Goal: Book appointment/travel/reservation

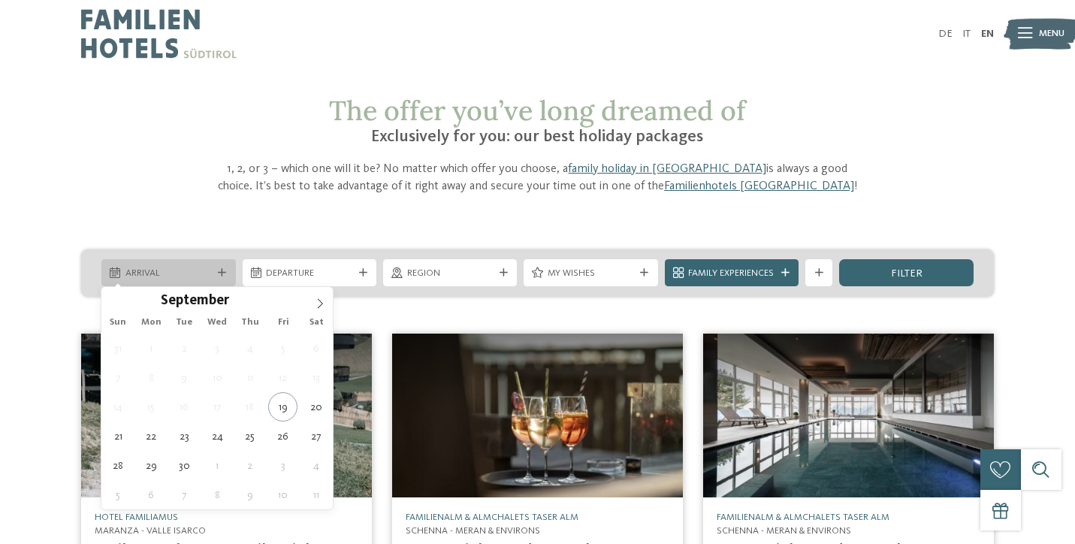
click at [204, 268] on span "Arrival" at bounding box center [168, 274] width 86 height 14
type div "[DATE]"
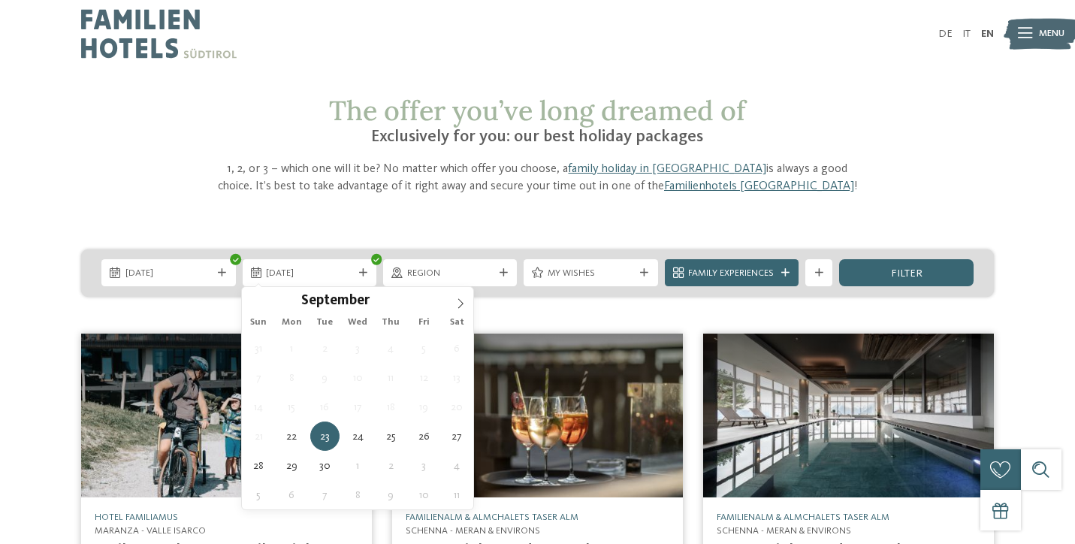
click at [153, 438] on img at bounding box center [226, 415] width 291 height 164
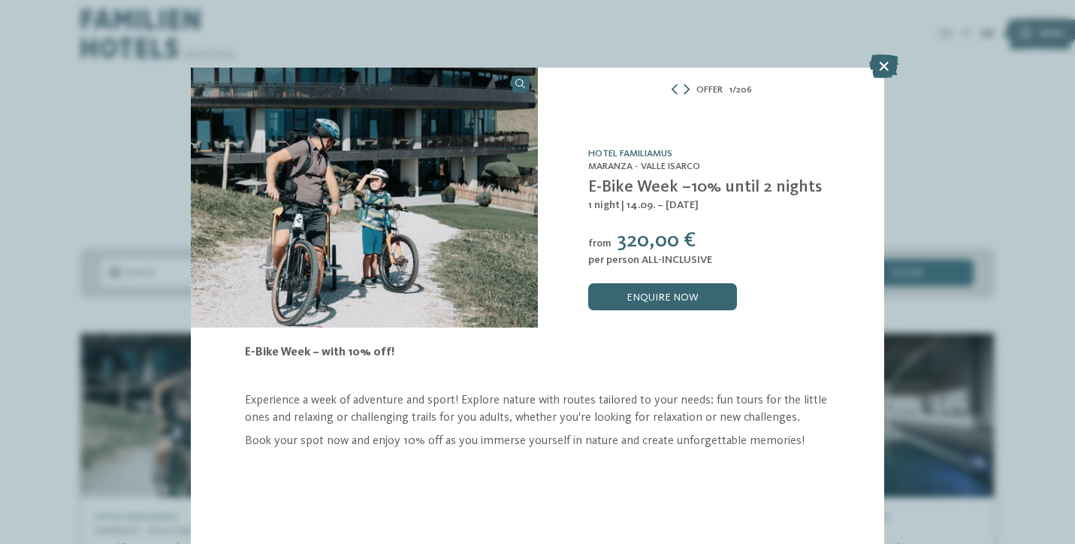
click at [65, 373] on div "Offer 1 / 206 slide 1 of 206 from" at bounding box center [537, 272] width 1075 height 544
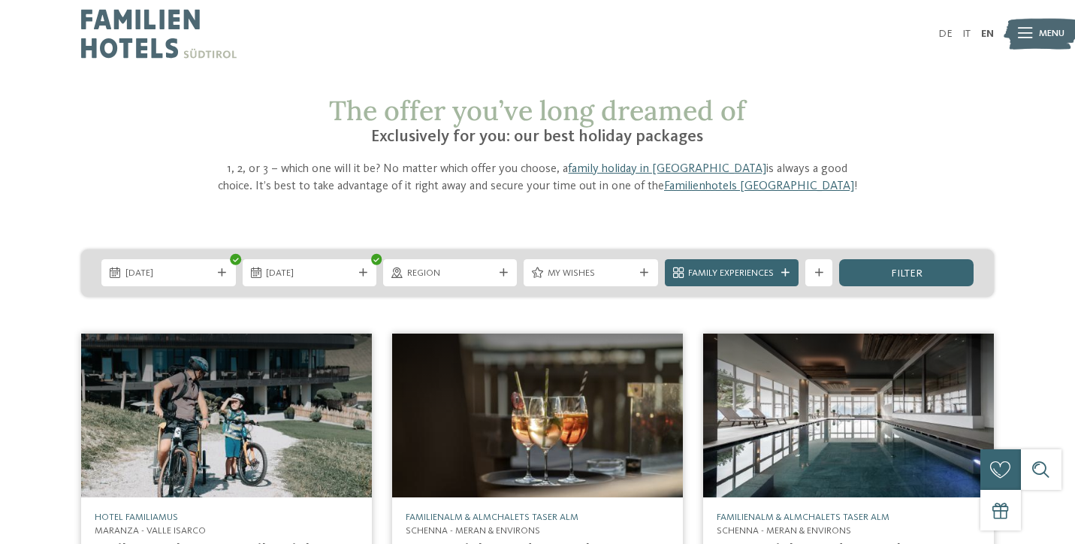
click at [152, 436] on img at bounding box center [226, 415] width 291 height 164
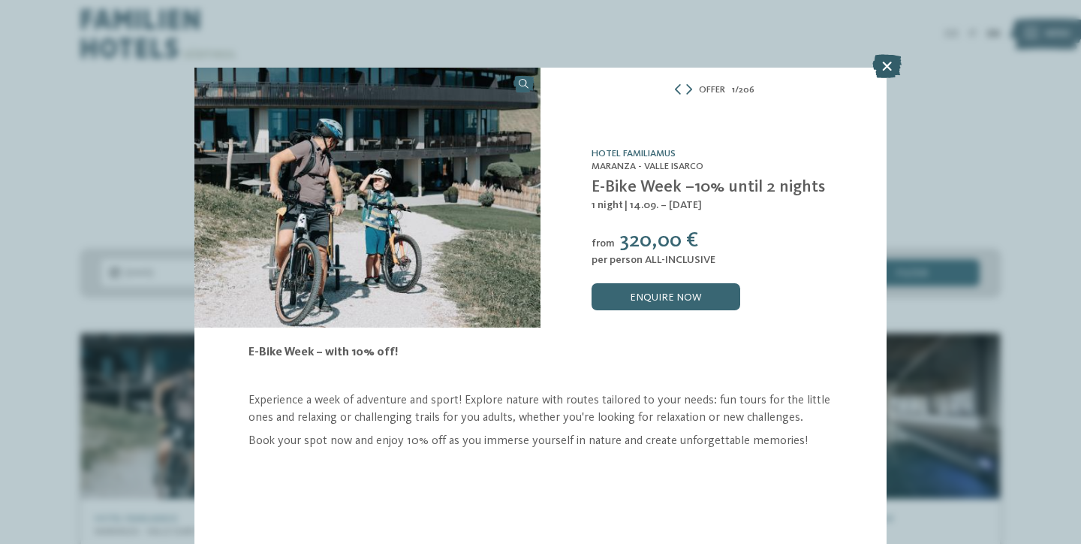
click at [887, 64] on icon at bounding box center [887, 66] width 29 height 24
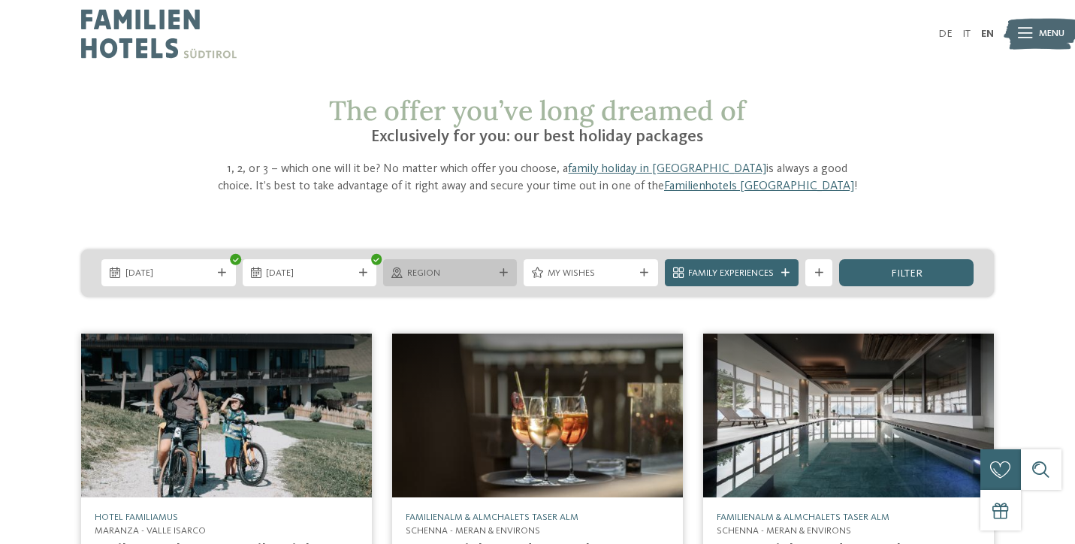
click at [484, 274] on span "Region" at bounding box center [450, 274] width 86 height 14
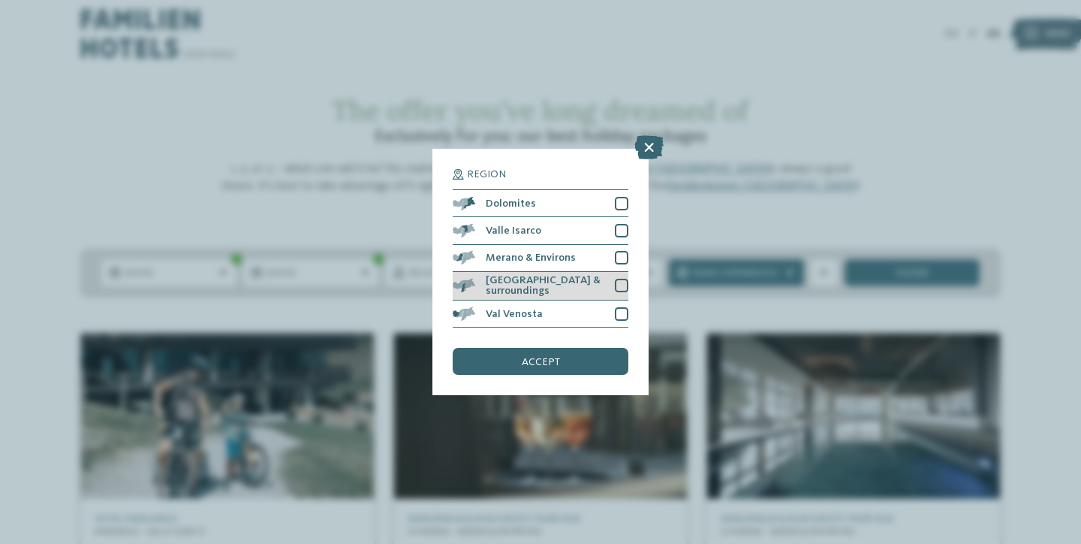
click at [622, 279] on div at bounding box center [622, 286] width 14 height 14
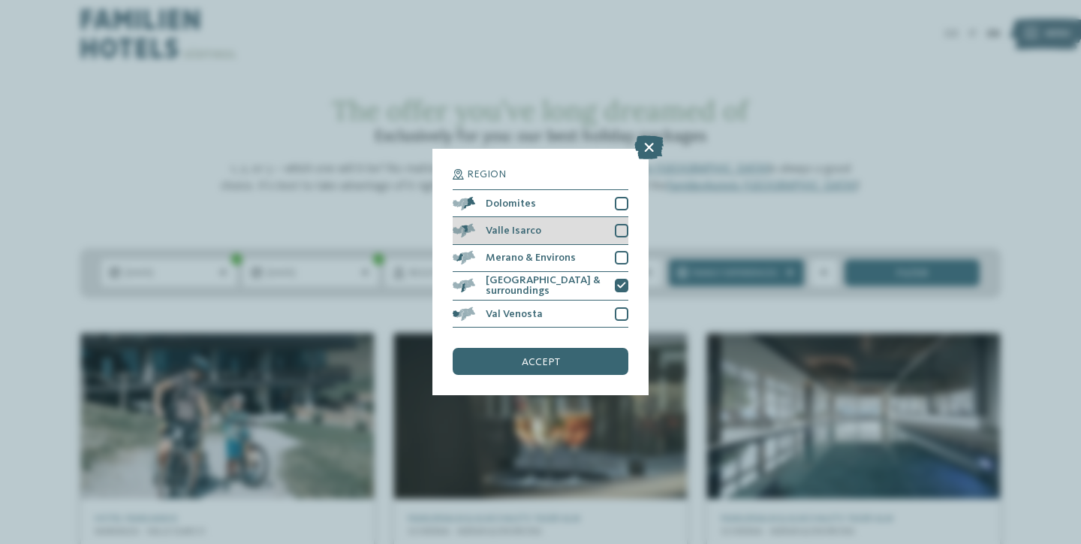
click at [614, 217] on div "Valle Isarco" at bounding box center [541, 230] width 176 height 27
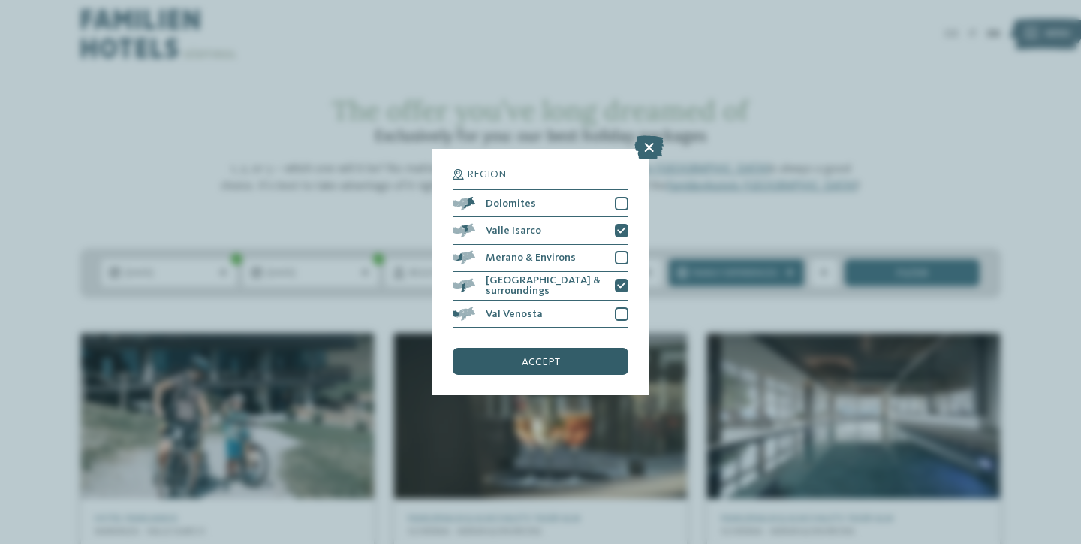
click at [566, 348] on div "accept" at bounding box center [541, 361] width 176 height 27
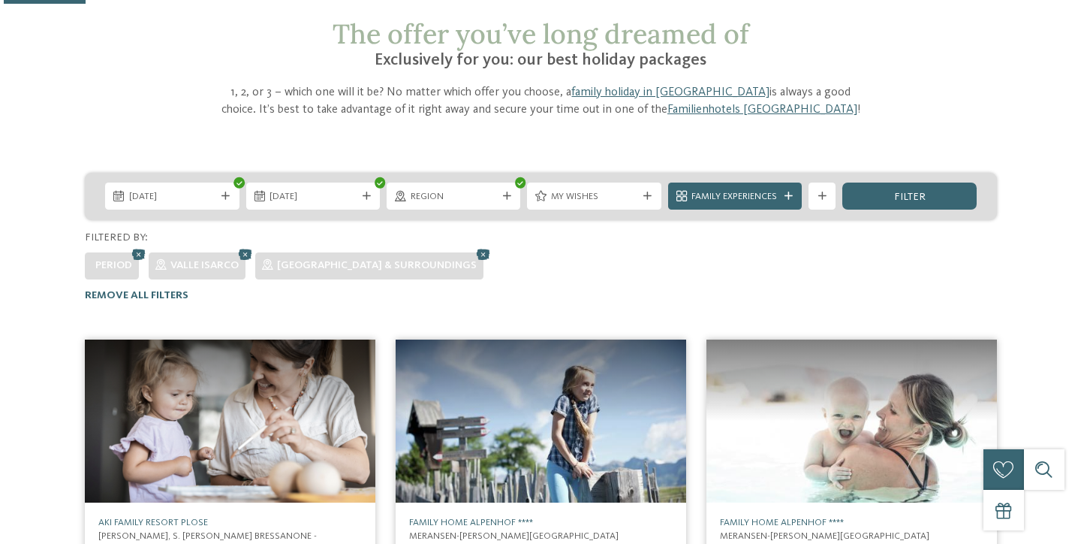
scroll to position [23, 0]
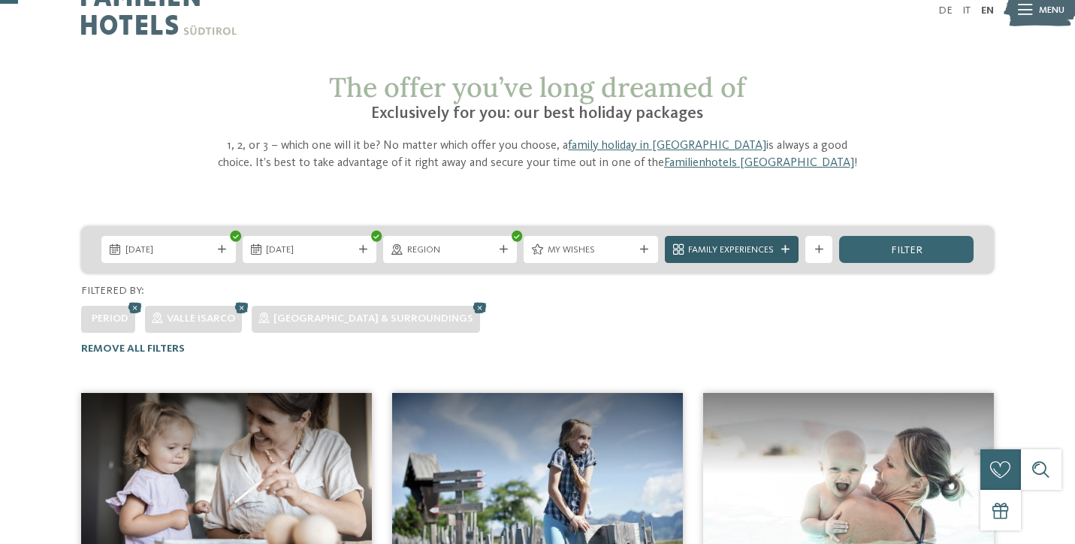
click at [762, 252] on span "Family Experiences" at bounding box center [731, 250] width 86 height 14
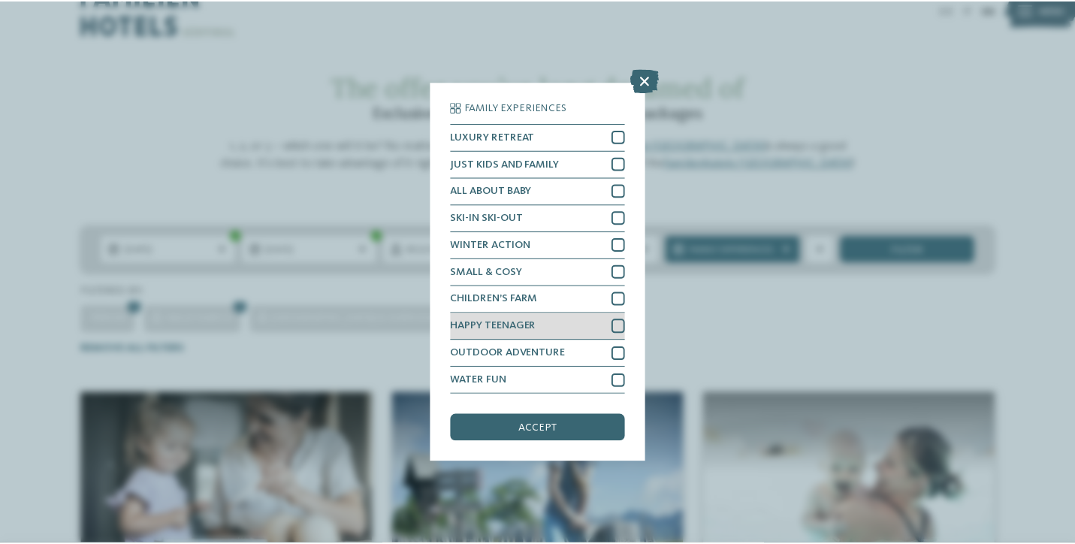
scroll to position [107, 0]
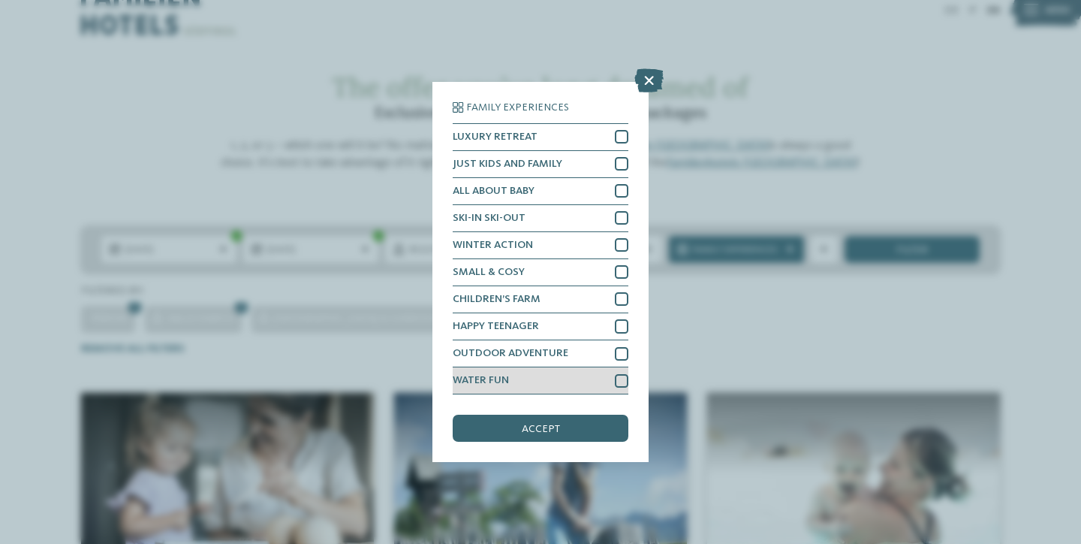
click at [614, 367] on div "WATER FUN" at bounding box center [541, 380] width 176 height 27
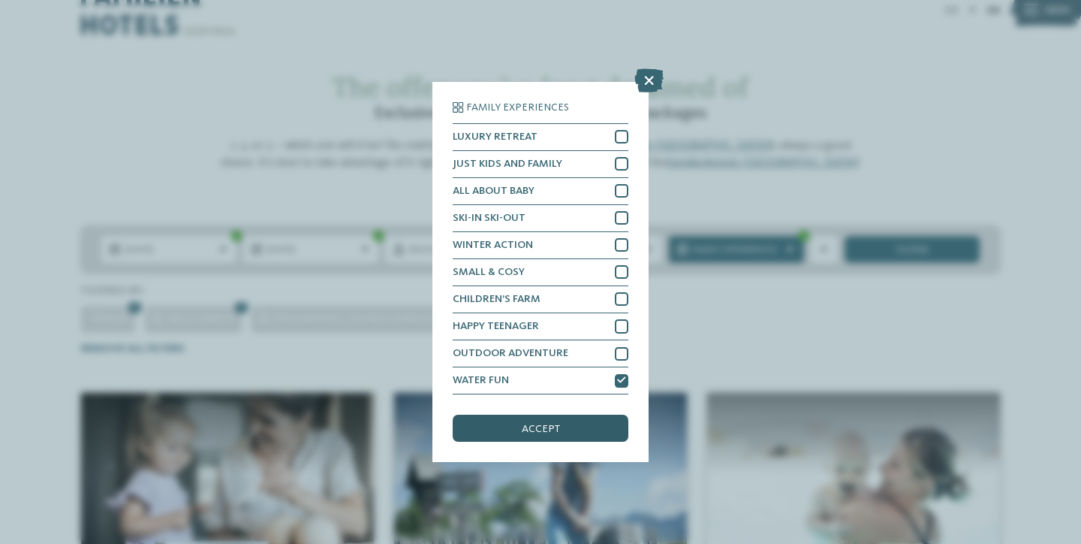
click at [579, 415] on div "accept" at bounding box center [541, 428] width 176 height 27
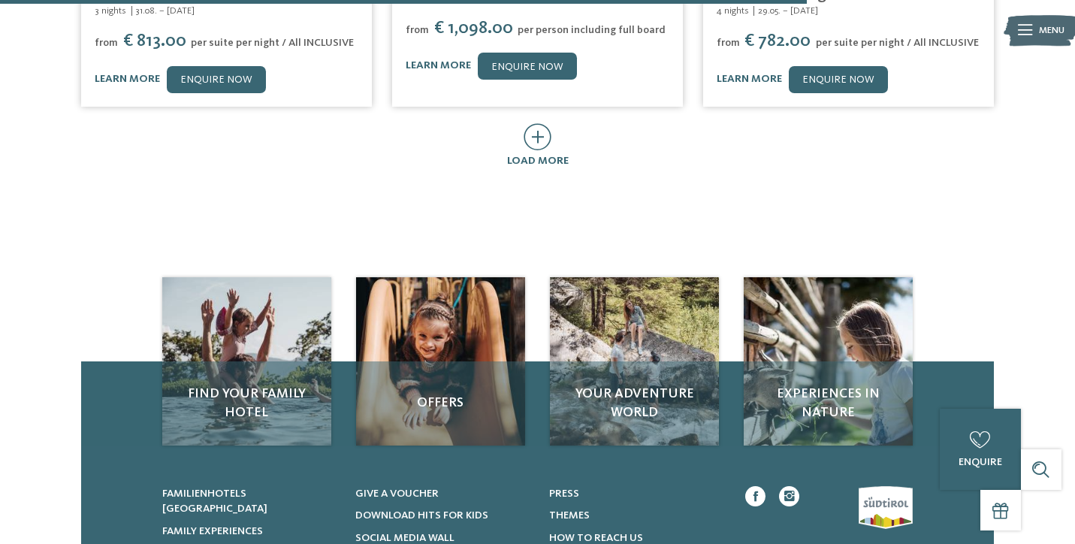
scroll to position [1014, 0]
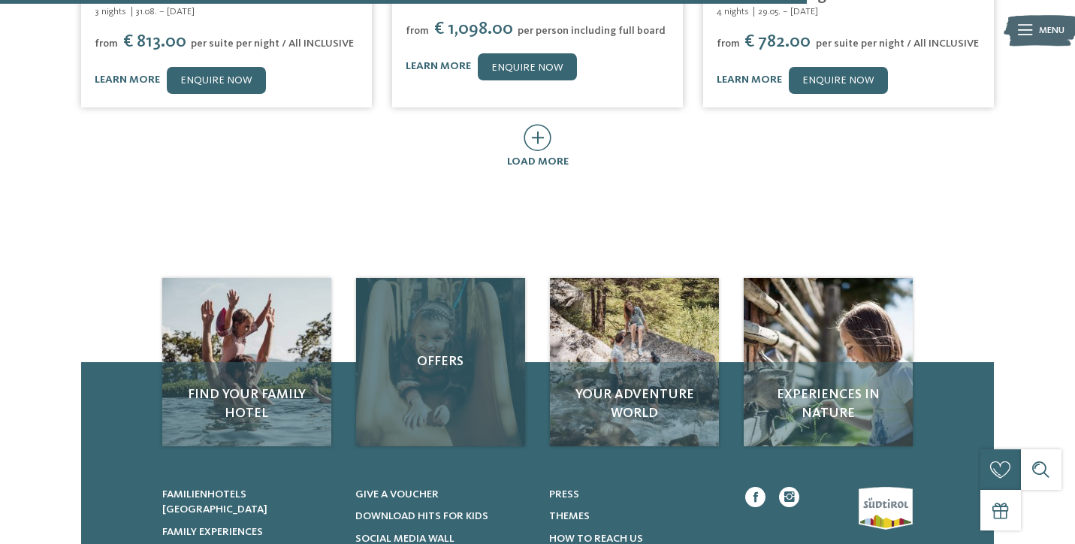
click at [388, 360] on div "Offers" at bounding box center [440, 362] width 168 height 168
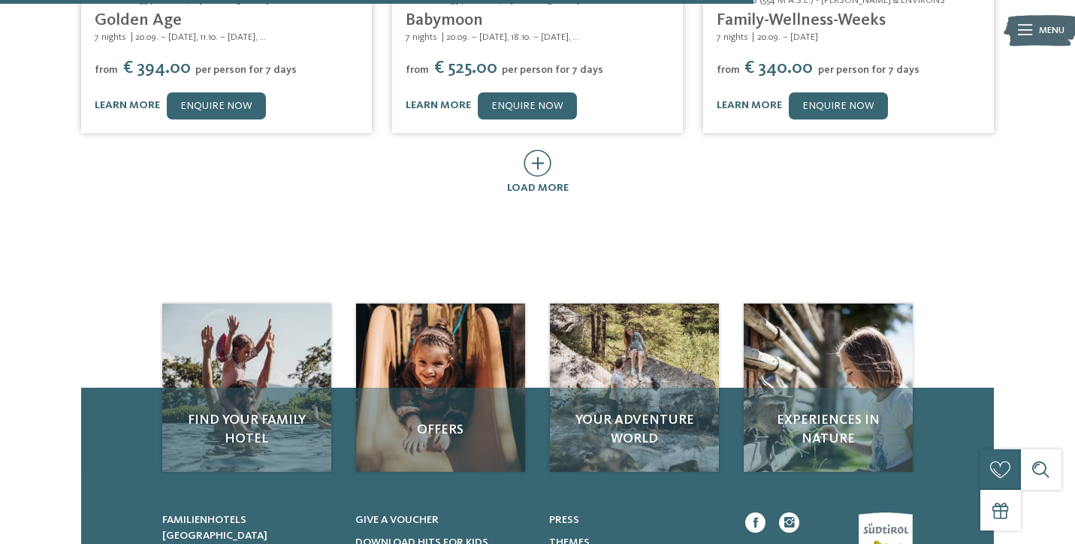
scroll to position [889, 0]
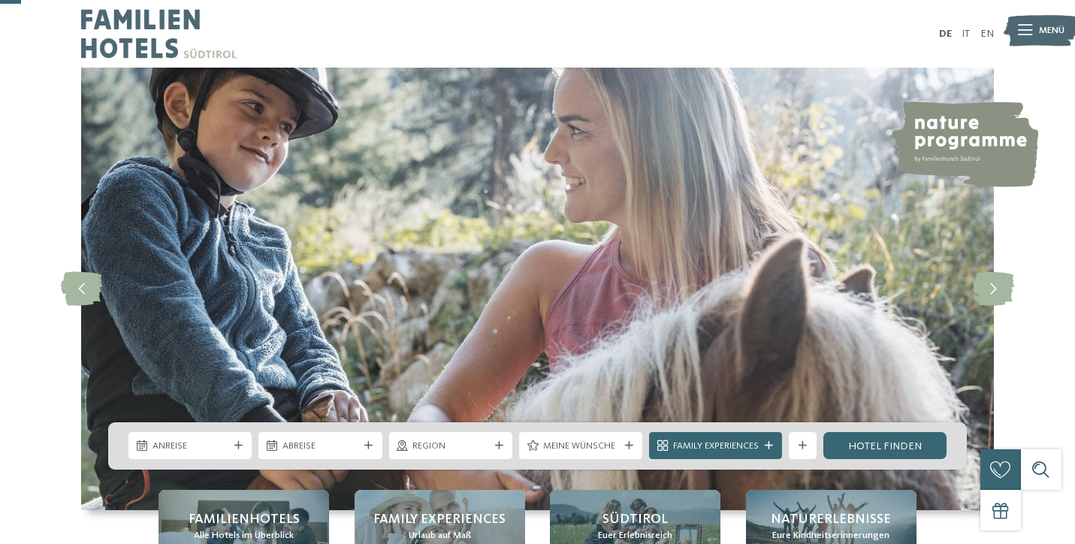
click at [213, 432] on div "Anreise" at bounding box center [189, 445] width 123 height 27
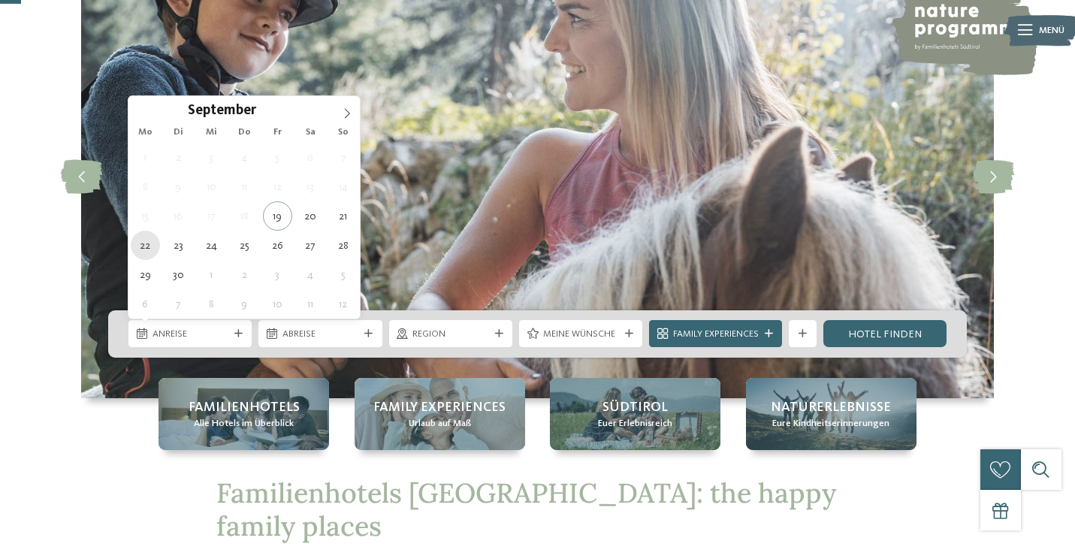
type div "[DATE]"
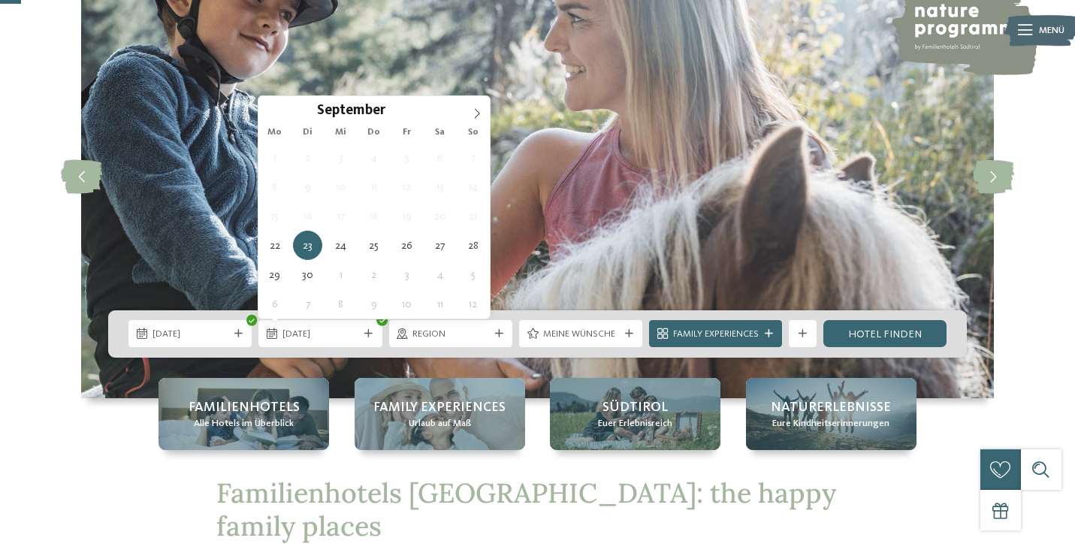
type div "[DATE]"
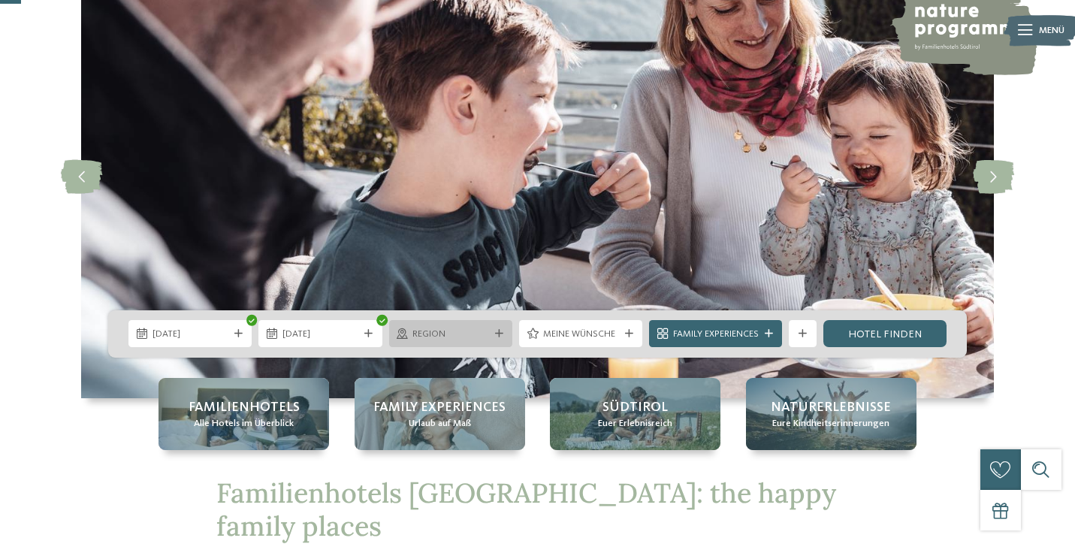
click at [464, 328] on span "Region" at bounding box center [450, 334] width 76 height 14
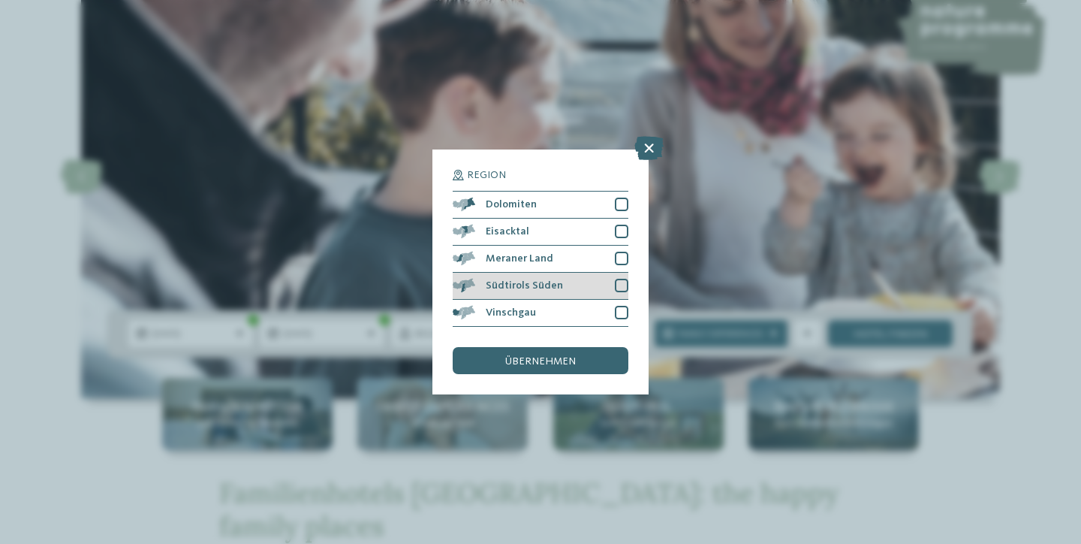
click at [625, 279] on div at bounding box center [622, 286] width 14 height 14
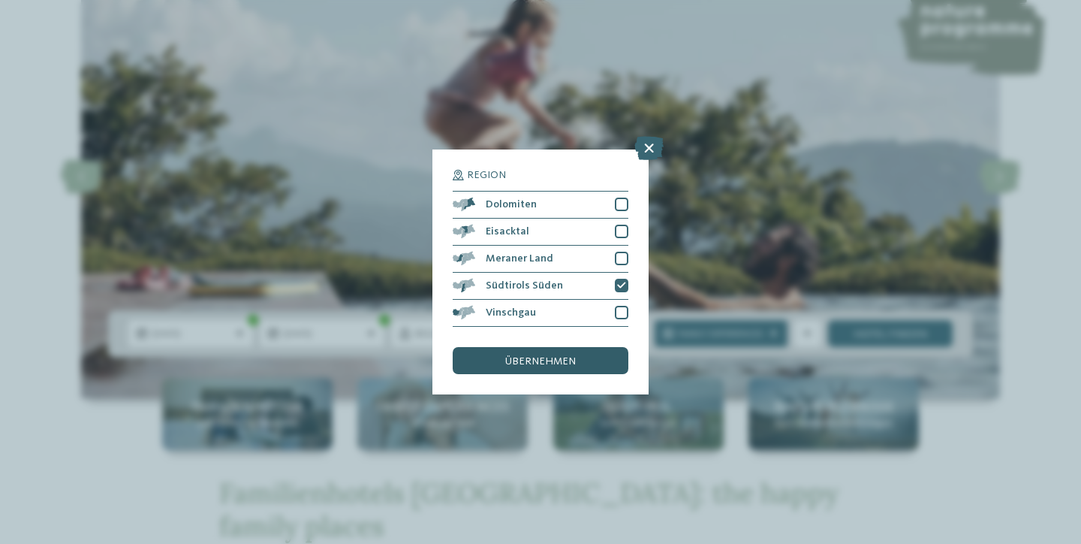
click at [563, 356] on span "übernehmen" at bounding box center [540, 361] width 71 height 11
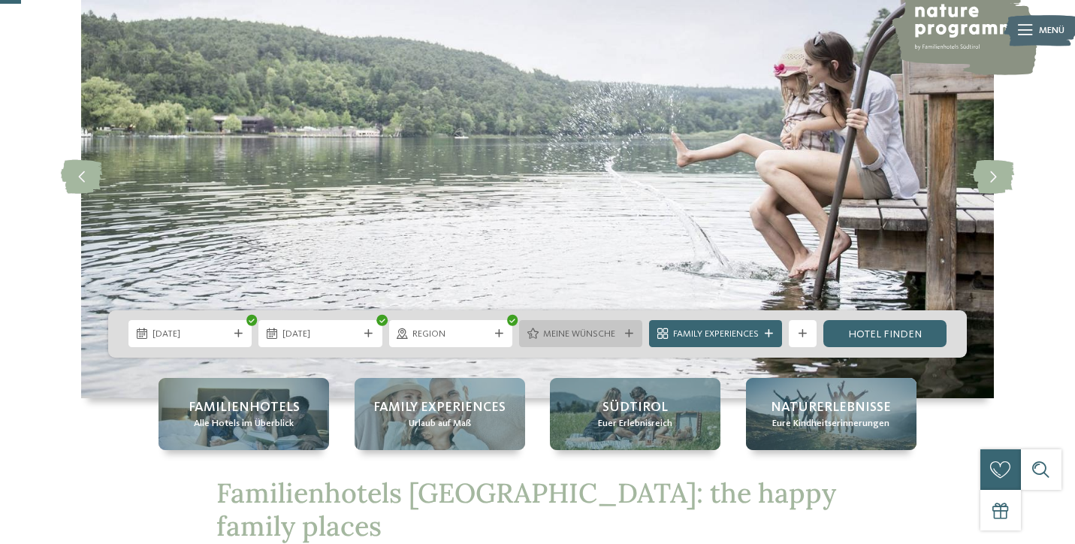
click at [589, 334] on span "Meine Wünsche" at bounding box center [581, 334] width 76 height 14
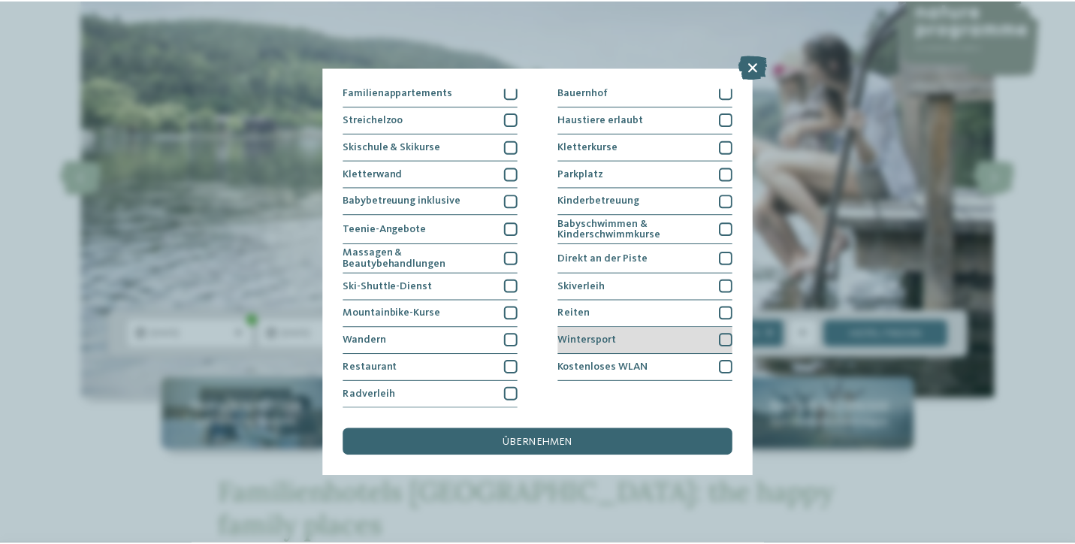
scroll to position [299, 0]
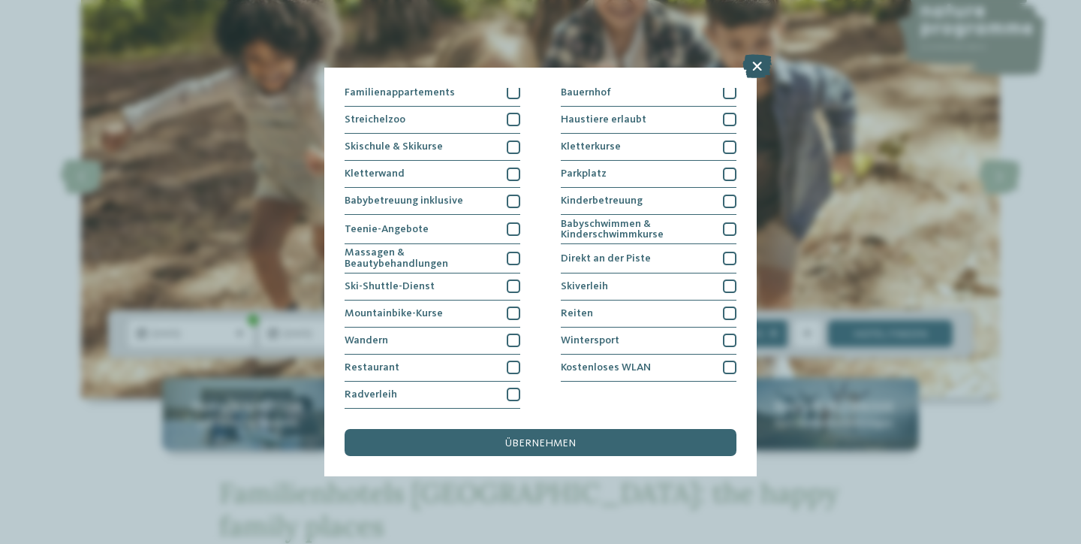
click at [756, 65] on icon at bounding box center [757, 66] width 29 height 24
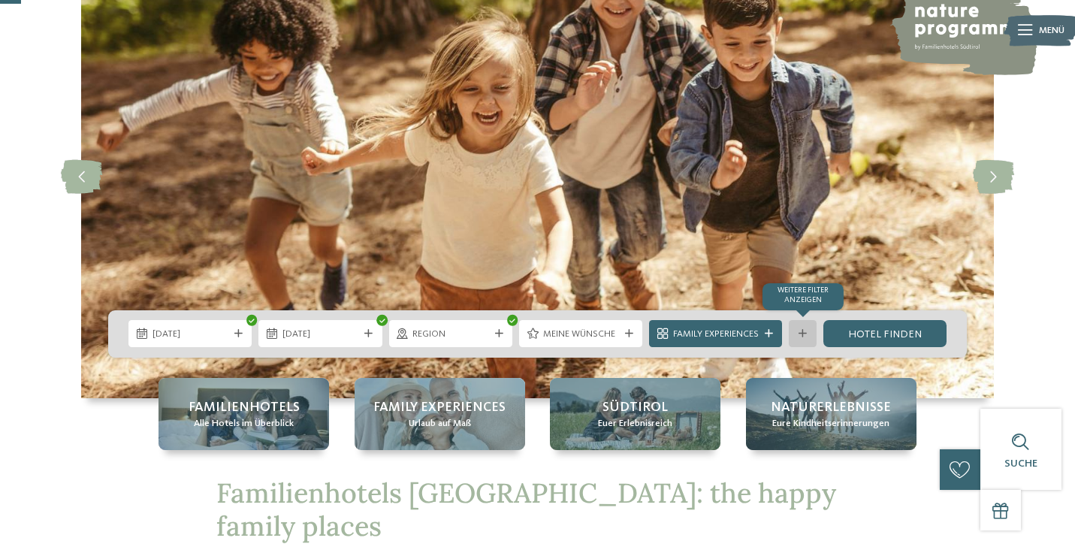
click at [804, 337] on icon at bounding box center [802, 334] width 8 height 8
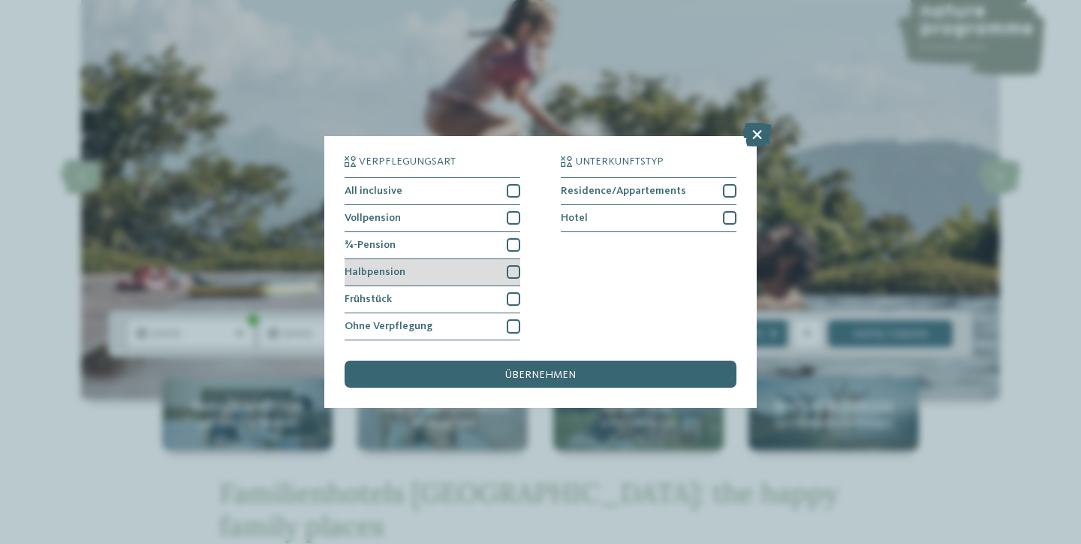
click at [515, 265] on div at bounding box center [514, 272] width 14 height 14
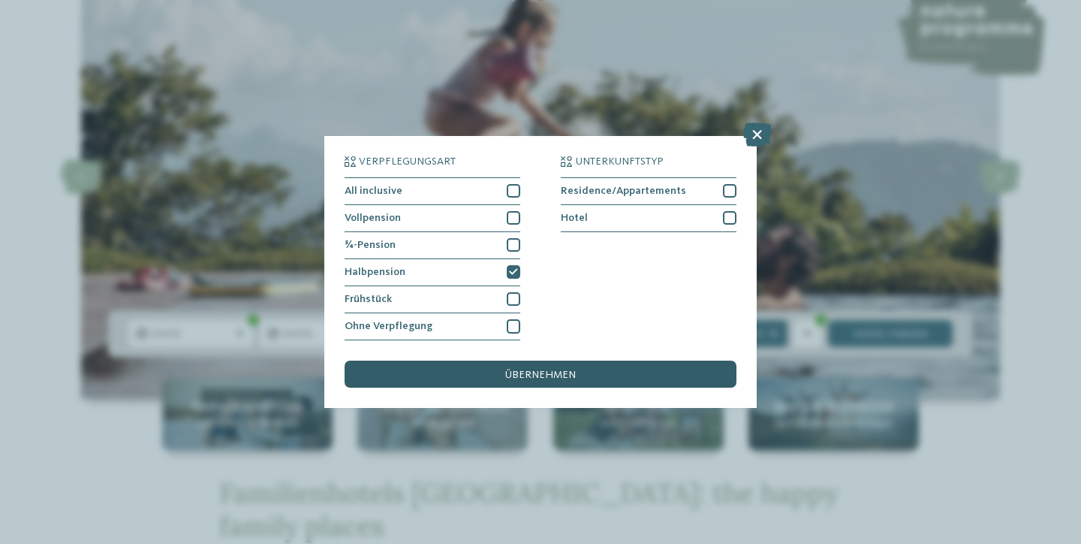
click at [543, 369] on span "übernehmen" at bounding box center [540, 374] width 71 height 11
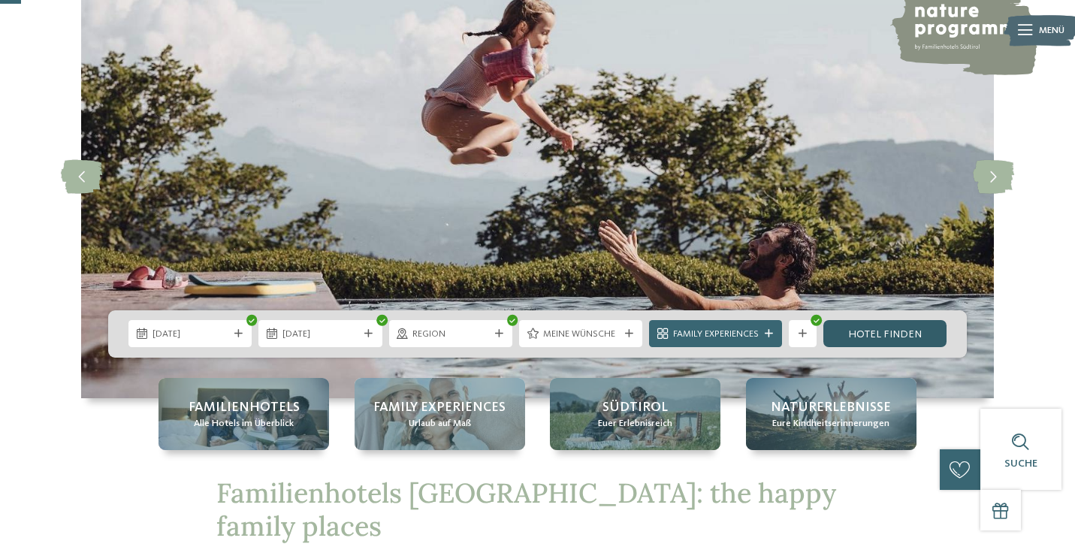
click at [881, 329] on link "Hotel finden" at bounding box center [884, 333] width 123 height 27
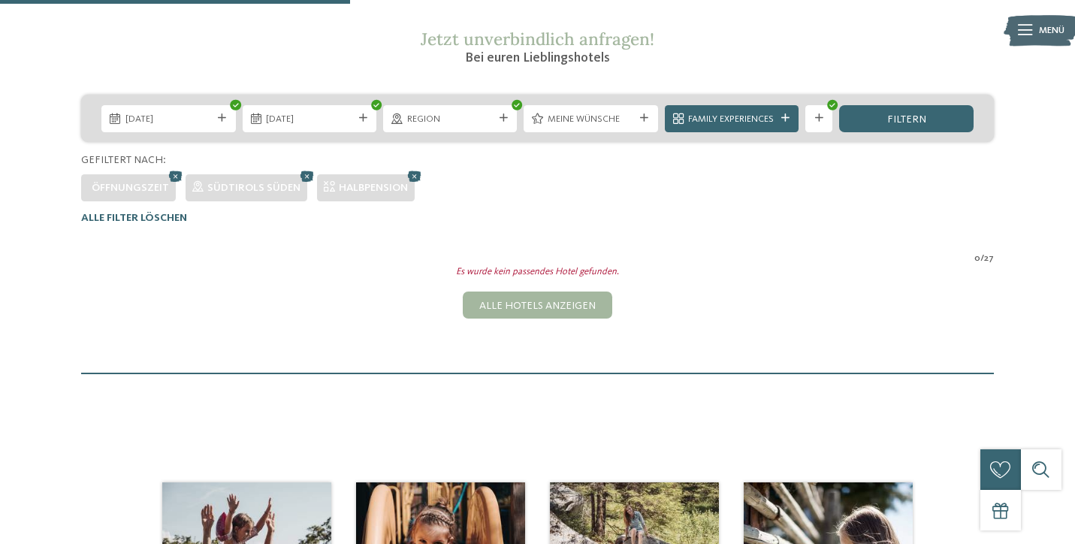
scroll to position [237, 0]
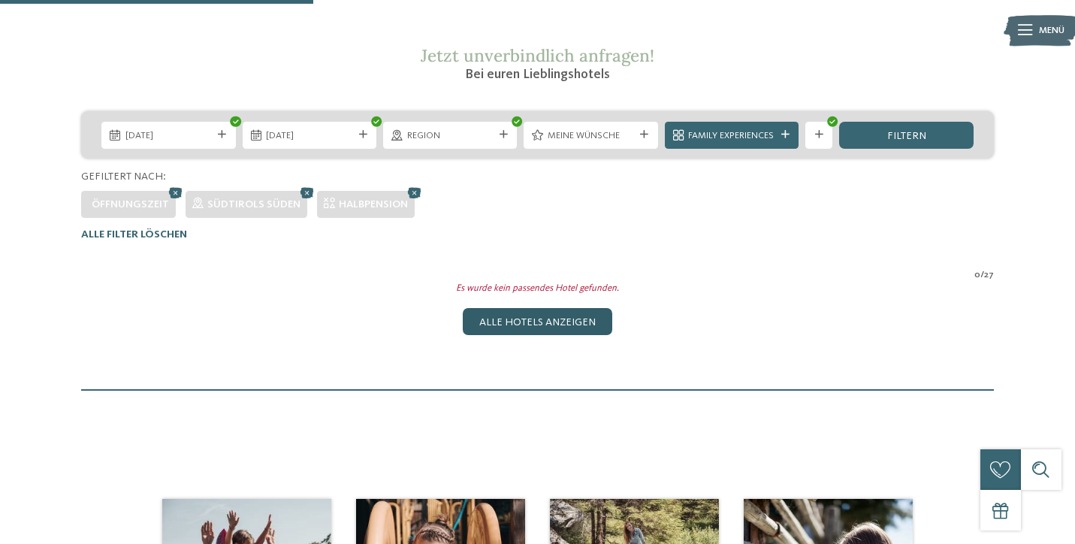
click at [512, 313] on div "Alle Hotels anzeigen" at bounding box center [537, 321] width 149 height 27
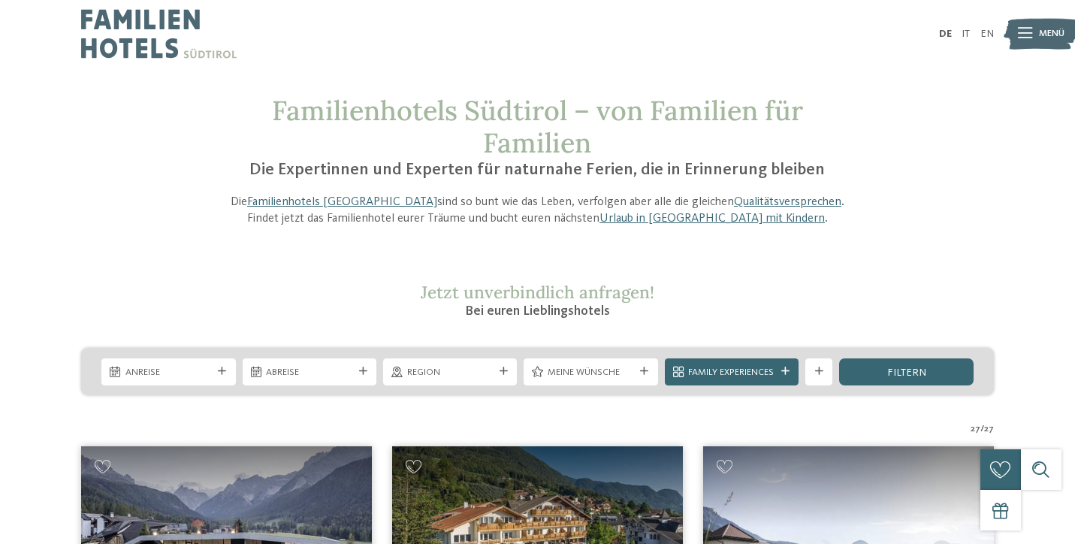
scroll to position [0, 0]
